Goal: Navigation & Orientation: Find specific page/section

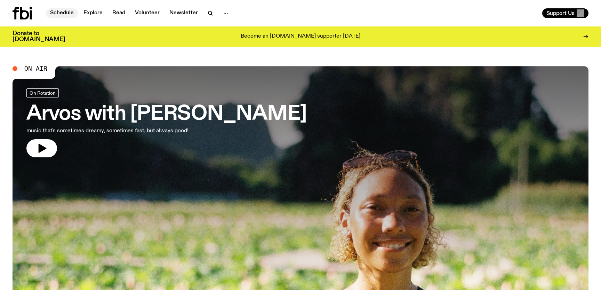
click at [70, 13] on link "Schedule" at bounding box center [62, 13] width 32 height 10
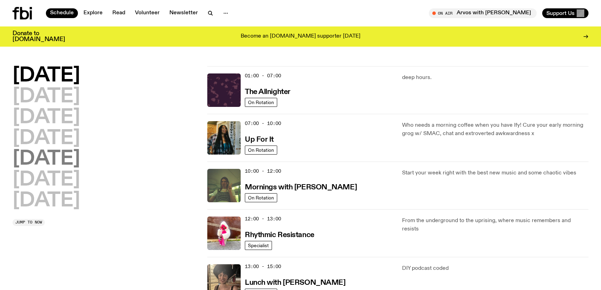
click at [64, 160] on h2 "[DATE]" at bounding box center [46, 158] width 67 height 19
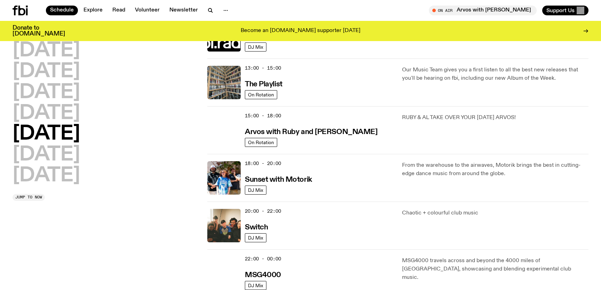
scroll to position [192, 0]
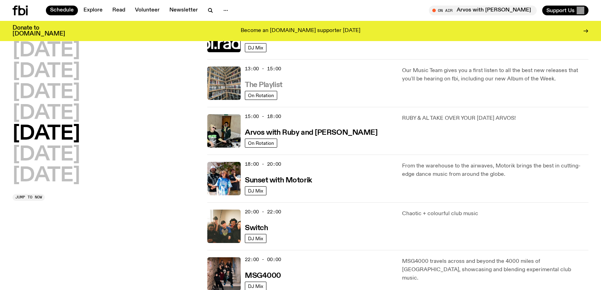
click at [259, 86] on h3 "The Playlist" at bounding box center [264, 84] width 38 height 7
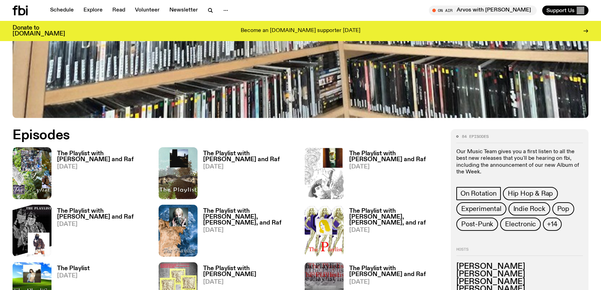
scroll to position [307, 0]
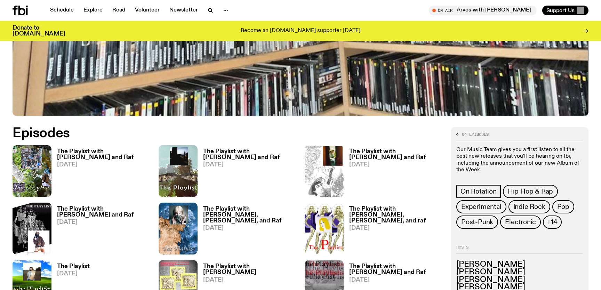
click at [124, 150] on h3 "The Playlist with [PERSON_NAME] and Raf" at bounding box center [103, 154] width 93 height 12
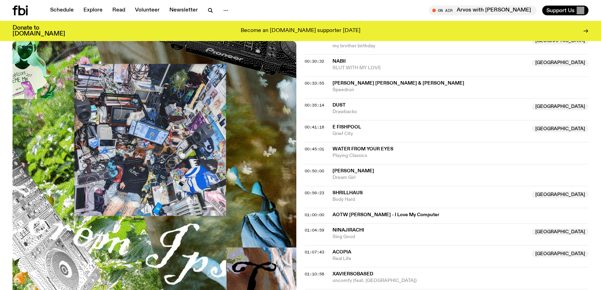
scroll to position [388, 0]
